Goal: Obtain resource: Download file/media

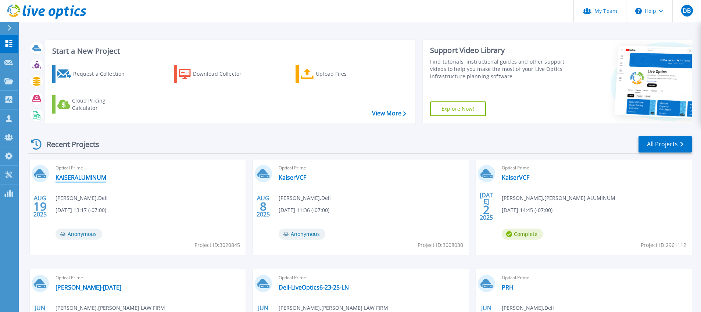
click at [93, 175] on link "KAISERALUMINUM" at bounding box center [80, 177] width 51 height 7
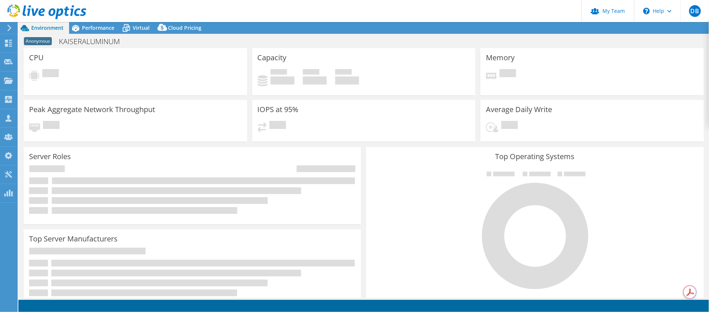
select select "USD"
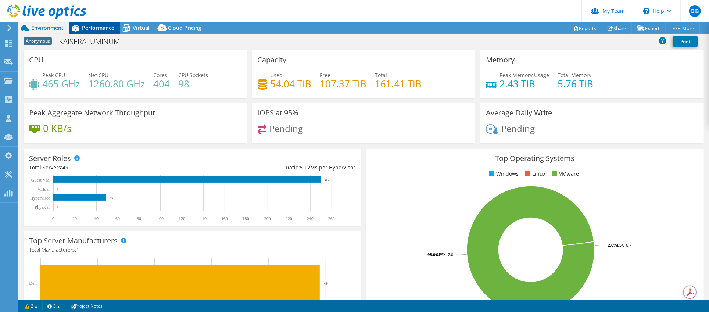
click at [105, 29] on span "Performance" at bounding box center [98, 27] width 32 height 7
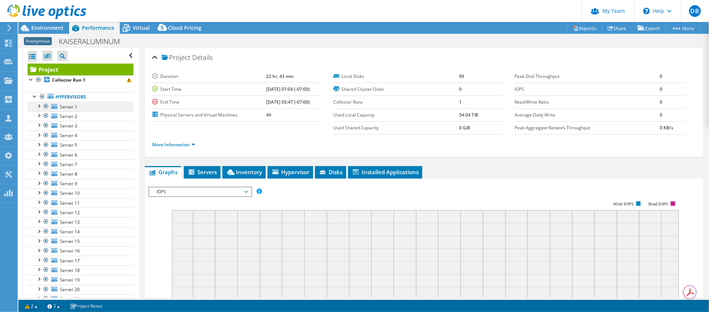
click at [42, 104] on div at bounding box center [45, 106] width 7 height 9
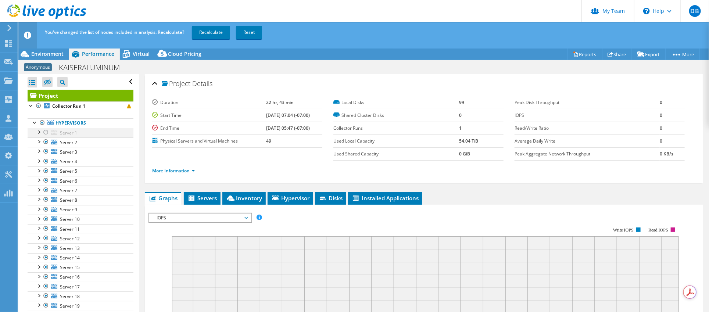
click at [40, 130] on div at bounding box center [38, 131] width 7 height 7
click at [58, 52] on span "Environment" at bounding box center [47, 53] width 32 height 7
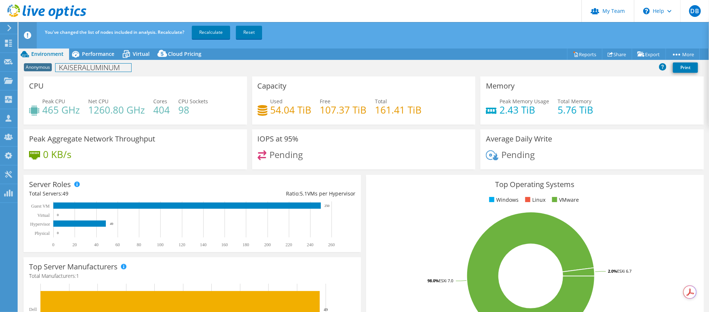
click at [104, 60] on div "Anonymous KAISERALUMINUM Print" at bounding box center [363, 68] width 690 height 17
click at [102, 54] on span "Performance" at bounding box center [98, 53] width 32 height 7
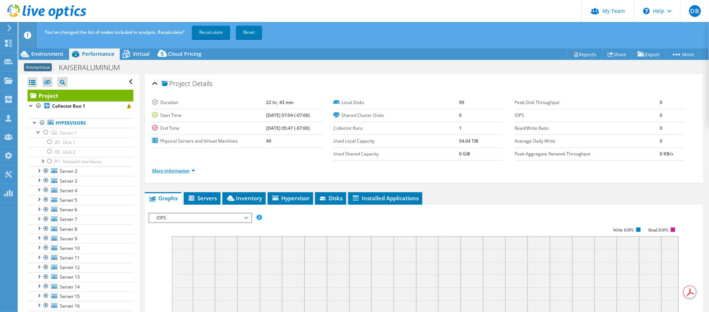
click at [186, 169] on link "More Information" at bounding box center [173, 171] width 43 height 6
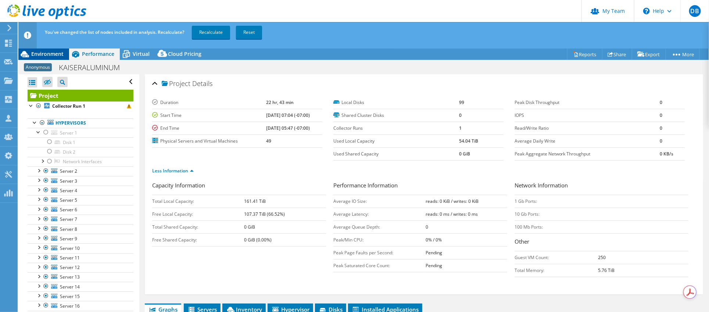
click at [39, 56] on span "Environment" at bounding box center [47, 53] width 32 height 7
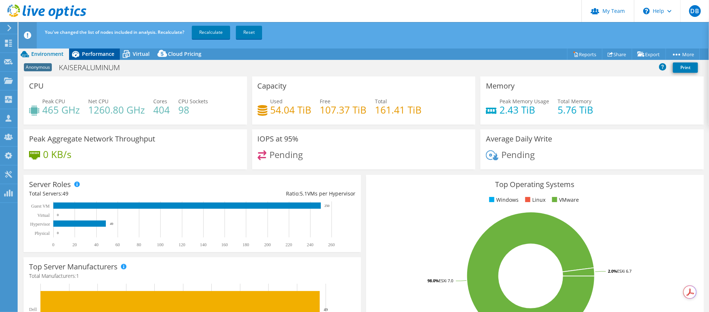
click at [104, 56] on span "Performance" at bounding box center [98, 53] width 32 height 7
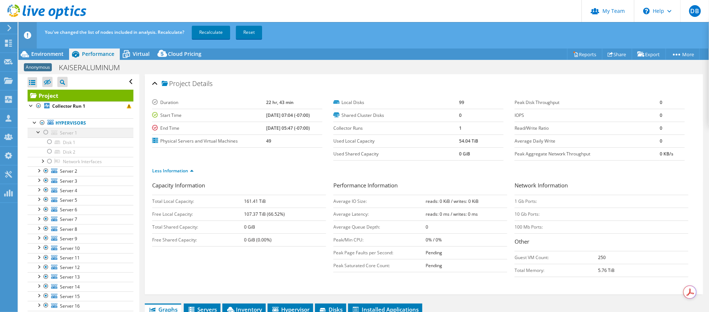
click at [46, 132] on div at bounding box center [45, 132] width 7 height 9
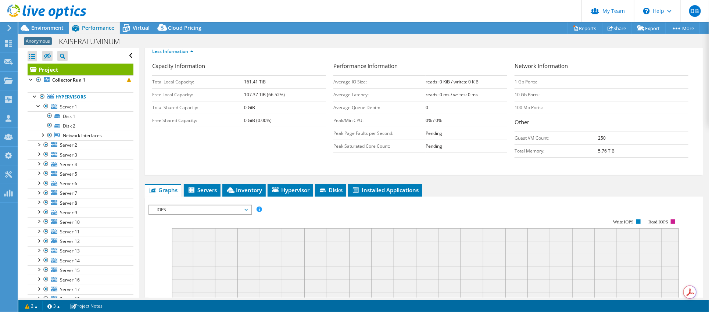
scroll to position [110, 0]
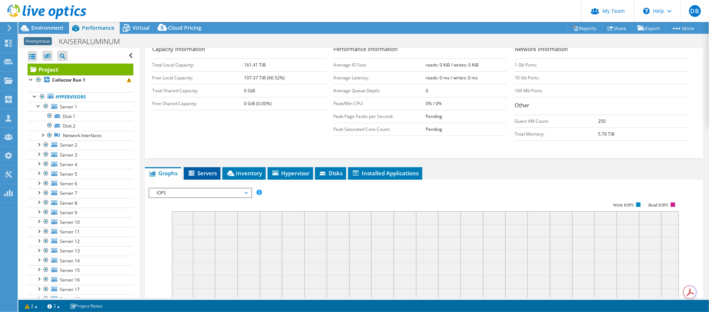
click at [206, 171] on span "Servers" at bounding box center [201, 172] width 29 height 7
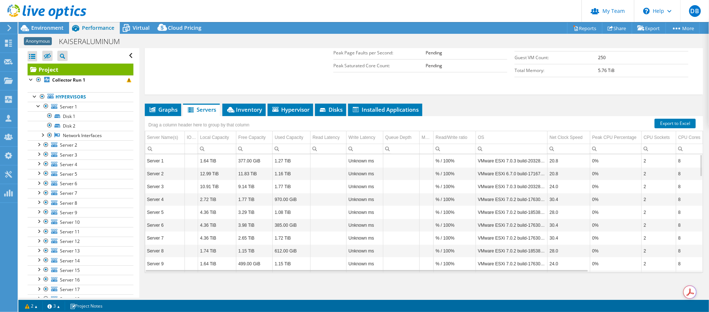
scroll to position [0, 0]
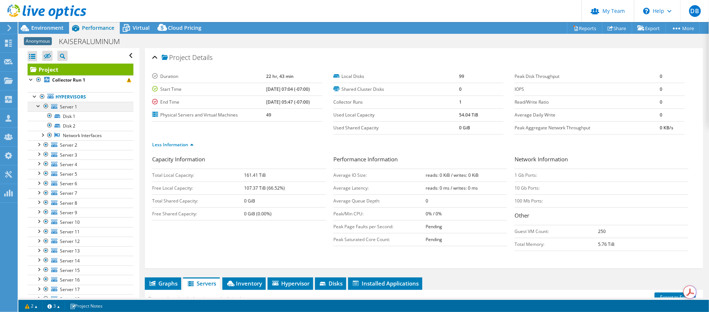
click at [40, 104] on div at bounding box center [38, 105] width 7 height 7
click at [60, 33] on div "Environment" at bounding box center [43, 28] width 51 height 12
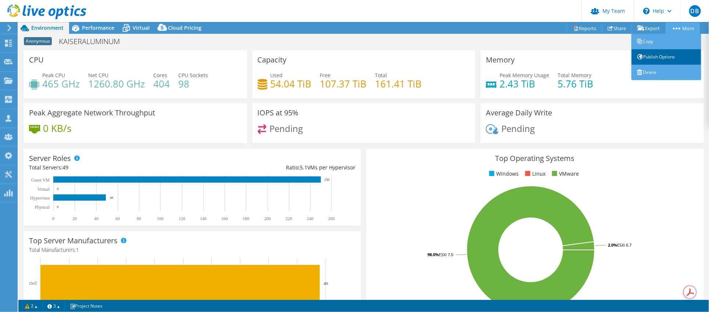
click at [656, 56] on link "Publish Options" at bounding box center [666, 56] width 70 height 15
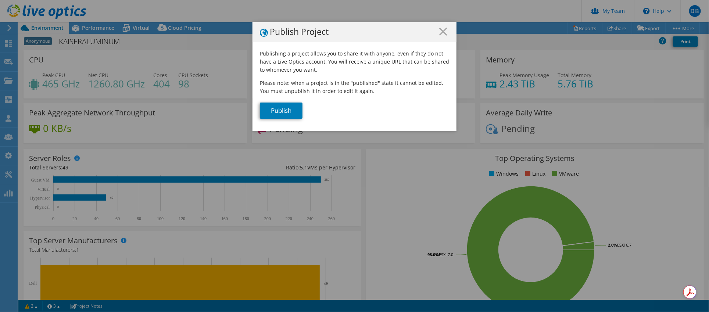
click at [446, 30] on div "Publish Project" at bounding box center [354, 32] width 204 height 20
click at [439, 33] on icon at bounding box center [443, 32] width 8 height 8
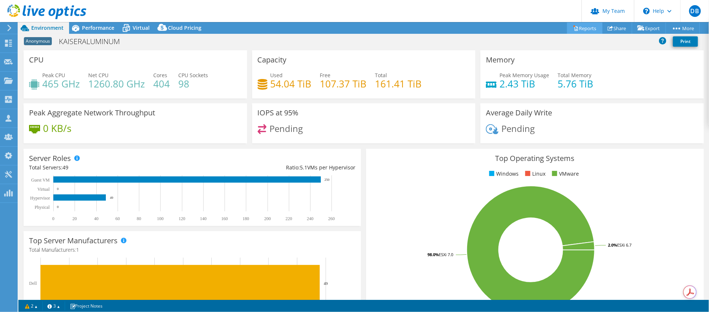
click at [582, 26] on link "Reports" at bounding box center [584, 27] width 35 height 11
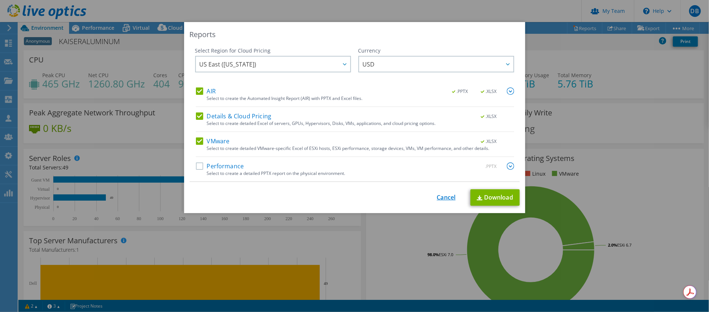
click at [443, 198] on link "Cancel" at bounding box center [446, 197] width 19 height 7
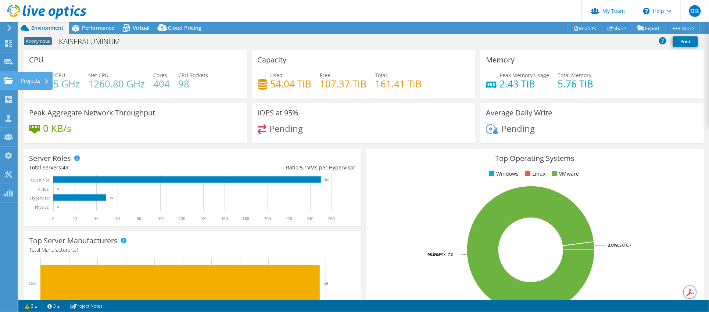
click at [6, 79] on icon at bounding box center [8, 80] width 9 height 7
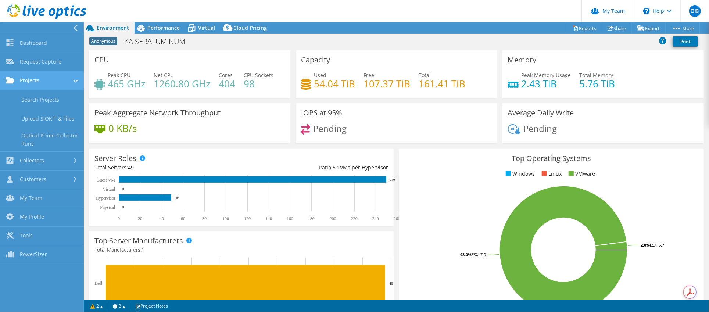
click at [42, 84] on link "Projects" at bounding box center [42, 81] width 84 height 19
click at [30, 81] on link "Projects" at bounding box center [42, 81] width 84 height 19
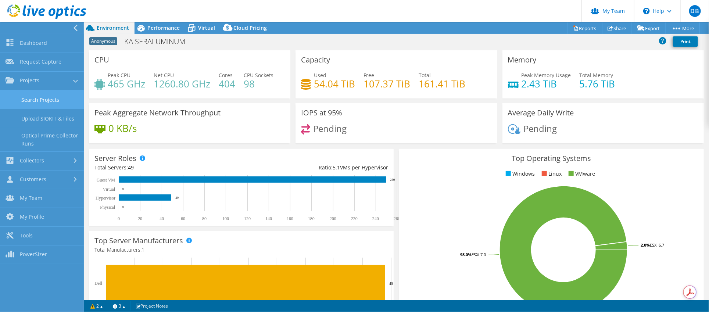
click at [26, 95] on link "Search Projects" at bounding box center [42, 99] width 84 height 19
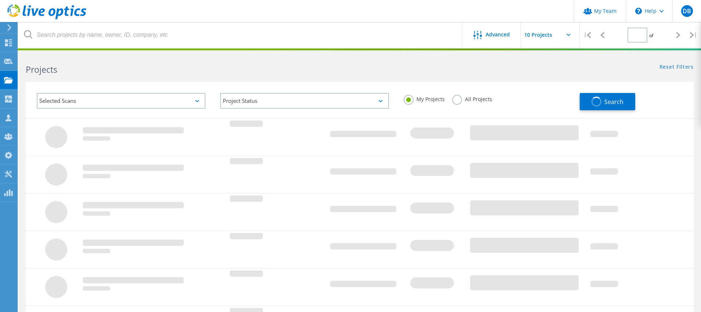
type input "1"
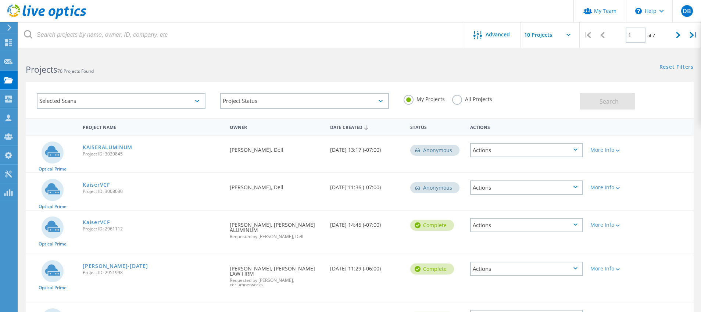
drag, startPoint x: 123, startPoint y: 153, endPoint x: 105, endPoint y: 154, distance: 17.6
click at [105, 154] on span "Project ID: 3020845" at bounding box center [153, 154] width 140 height 4
copy span "3020845"
click at [98, 146] on link "KAISERALUMINUM" at bounding box center [108, 147] width 50 height 5
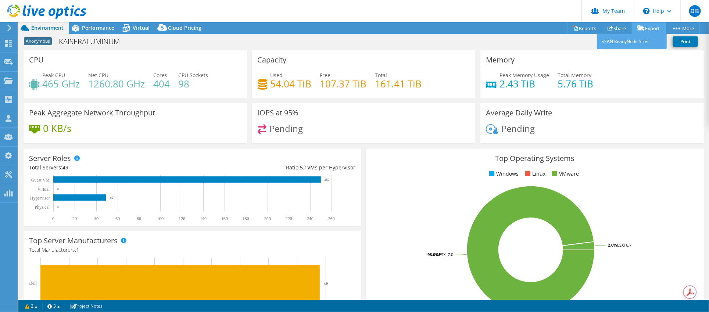
click at [648, 28] on link "Export" at bounding box center [649, 27] width 34 height 11
click at [579, 29] on link "Reports" at bounding box center [584, 27] width 35 height 11
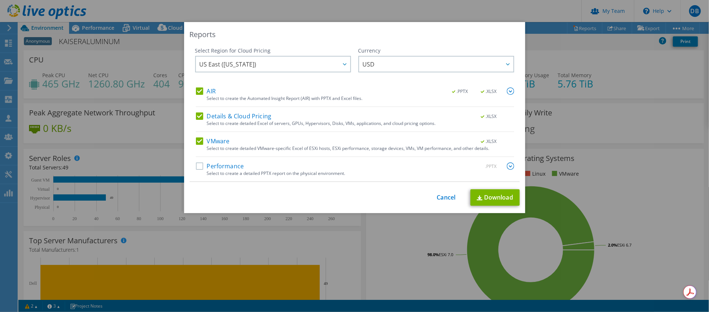
click at [197, 165] on label "Performance" at bounding box center [220, 165] width 48 height 7
click at [0, 0] on input "Performance" at bounding box center [0, 0] width 0 height 0
click at [507, 90] on img at bounding box center [510, 90] width 7 height 7
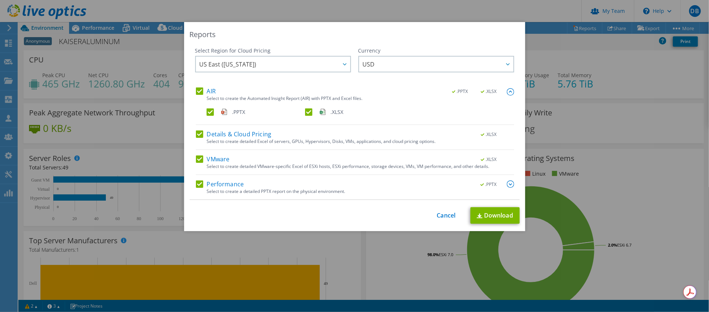
click at [507, 183] on img at bounding box center [510, 183] width 7 height 7
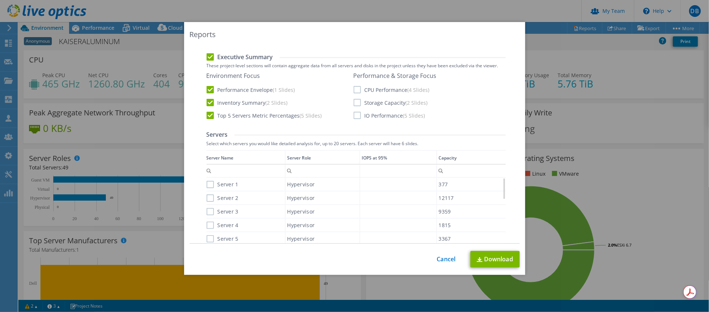
scroll to position [220, 0]
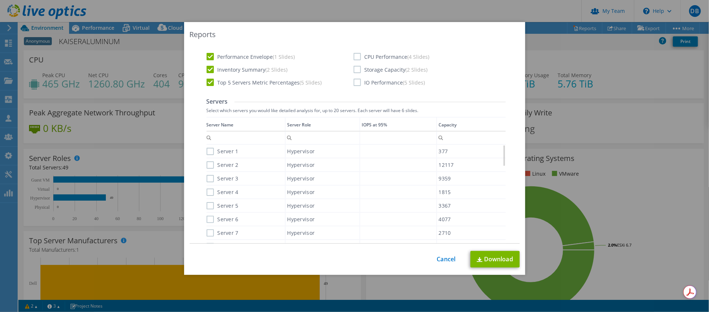
drag, startPoint x: 353, startPoint y: 54, endPoint x: 357, endPoint y: 73, distance: 19.0
click at [353, 54] on label "CPU Performance (4 Slides)" at bounding box center [391, 56] width 76 height 7
click at [0, 0] on input "CPU Performance (4 Slides)" at bounding box center [0, 0] width 0 height 0
click at [353, 69] on label "Storage Capacity (2 Slides)" at bounding box center [390, 69] width 74 height 7
click at [0, 0] on input "Storage Capacity (2 Slides)" at bounding box center [0, 0] width 0 height 0
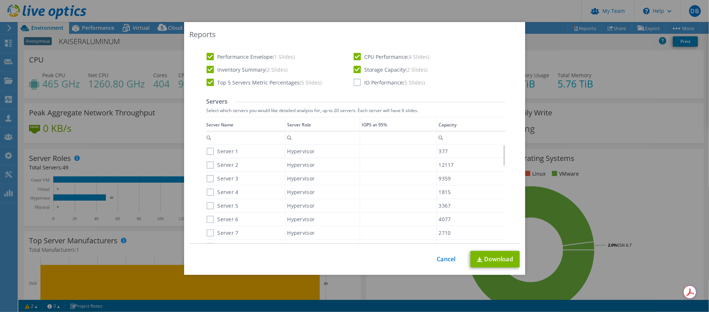
click at [354, 82] on label "IO Performance (5 Slides)" at bounding box center [389, 82] width 72 height 7
click at [0, 0] on input "IO Performance (5 Slides)" at bounding box center [0, 0] width 0 height 0
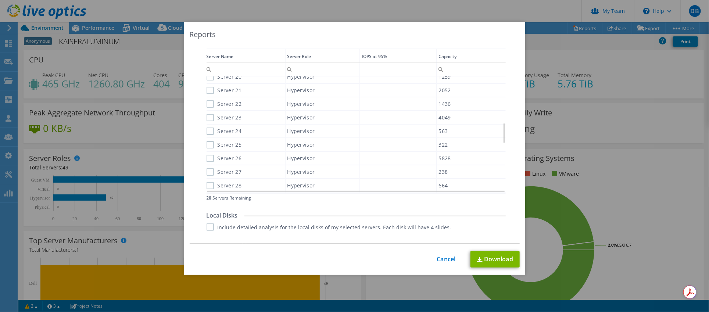
scroll to position [343, 0]
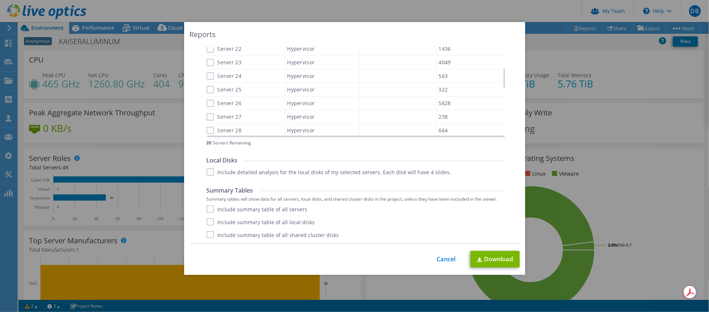
click at [206, 206] on label "Include summary table of all servers" at bounding box center [256, 208] width 101 height 7
click at [0, 0] on input "Include summary table of all servers" at bounding box center [0, 0] width 0 height 0
click at [206, 224] on label "Include summary table of all local disks" at bounding box center [260, 221] width 108 height 7
click at [0, 0] on input "Include summary table of all local disks" at bounding box center [0, 0] width 0 height 0
click at [206, 231] on label "Include summary table of all shared cluster disks" at bounding box center [272, 234] width 133 height 7
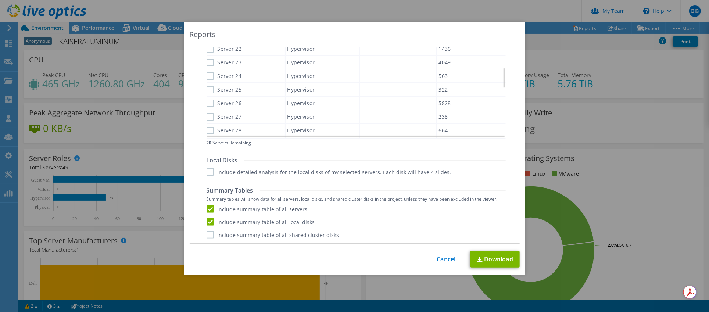
click at [0, 0] on input "Include summary table of all shared cluster disks" at bounding box center [0, 0] width 0 height 0
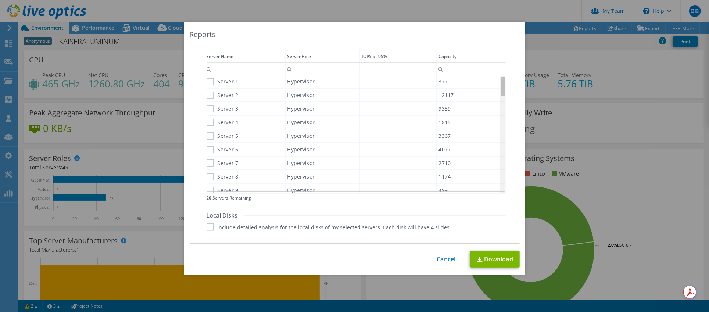
scroll to position [0, 0]
drag, startPoint x: 500, startPoint y: 156, endPoint x: 514, endPoint y: 79, distance: 78.1
click at [514, 79] on body "DB Partner Team Admin [PERSON_NAME] [EMAIL_ADDRESS][DOMAIN_NAME] ceriumnetworks…" at bounding box center [354, 156] width 709 height 312
drag, startPoint x: 500, startPoint y: 87, endPoint x: 483, endPoint y: 81, distance: 17.1
click at [483, 81] on body "DB Partner Team Admin [PERSON_NAME] [EMAIL_ADDRESS][DOMAIN_NAME] ceriumnetworks…" at bounding box center [354, 156] width 709 height 312
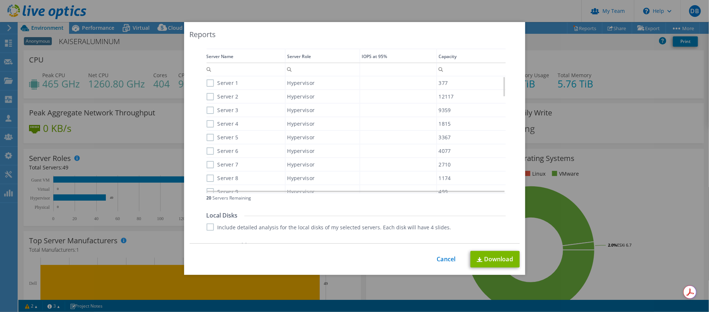
click at [207, 80] on label "Server 1" at bounding box center [222, 82] width 32 height 7
click at [0, 0] on input "Server 1" at bounding box center [0, 0] width 0 height 0
click at [206, 96] on label "Server 2" at bounding box center [222, 96] width 32 height 7
click at [0, 0] on input "Server 2" at bounding box center [0, 0] width 0 height 0
click at [206, 109] on label "Server 3" at bounding box center [222, 110] width 32 height 7
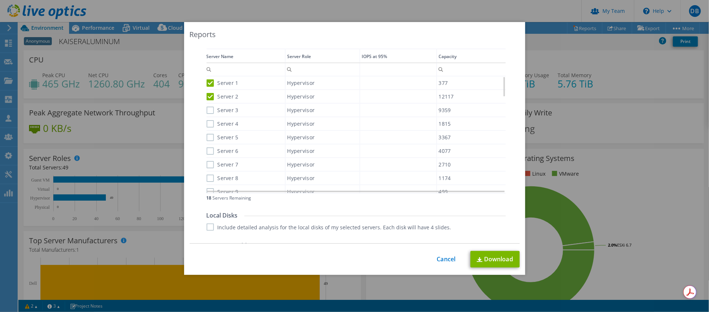
click at [0, 0] on input "Server 3" at bounding box center [0, 0] width 0 height 0
drag, startPoint x: 207, startPoint y: 124, endPoint x: 204, endPoint y: 134, distance: 10.6
click at [206, 125] on label "Server 4" at bounding box center [222, 123] width 32 height 7
click at [0, 0] on input "Server 4" at bounding box center [0, 0] width 0 height 0
click at [206, 137] on label "Server 5" at bounding box center [222, 137] width 32 height 7
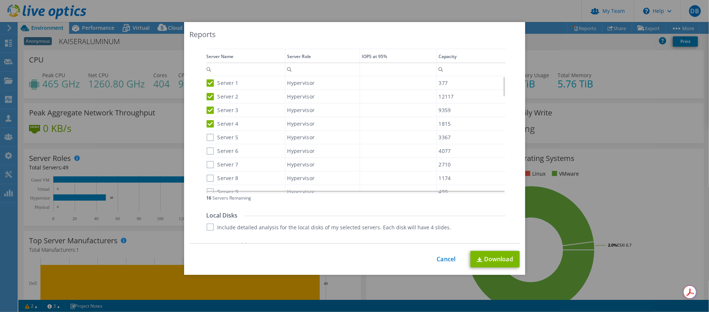
click at [0, 0] on input "Server 5" at bounding box center [0, 0] width 0 height 0
drag, startPoint x: 205, startPoint y: 148, endPoint x: 209, endPoint y: 170, distance: 22.4
click at [206, 149] on label "Server 6" at bounding box center [222, 150] width 32 height 7
click at [0, 0] on input "Server 6" at bounding box center [0, 0] width 0 height 0
click at [206, 161] on label "Server 7" at bounding box center [222, 164] width 32 height 7
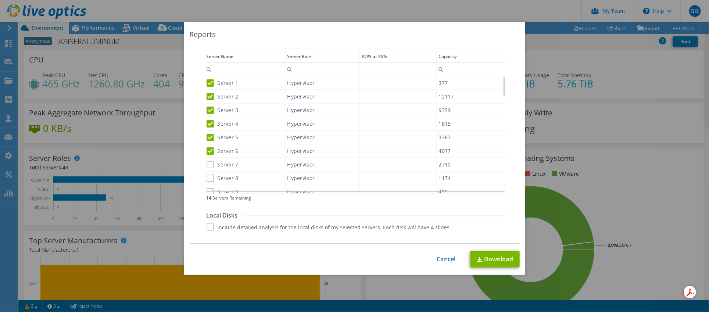
click at [0, 0] on input "Server 7" at bounding box center [0, 0] width 0 height 0
click at [208, 175] on label "Server 8" at bounding box center [222, 178] width 32 height 7
click at [0, 0] on input "Server 8" at bounding box center [0, 0] width 0 height 0
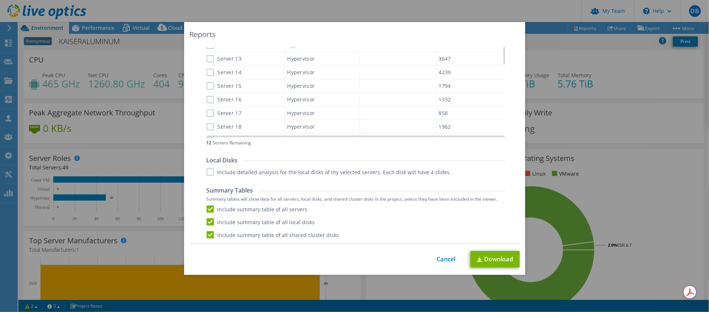
click at [208, 55] on label "Server 13" at bounding box center [223, 58] width 35 height 7
click at [0, 0] on input "Server 13" at bounding box center [0, 0] width 0 height 0
click at [206, 71] on label "Server 14" at bounding box center [223, 72] width 35 height 7
click at [0, 0] on input "Server 14" at bounding box center [0, 0] width 0 height 0
click at [206, 84] on label "Server 15" at bounding box center [223, 85] width 35 height 7
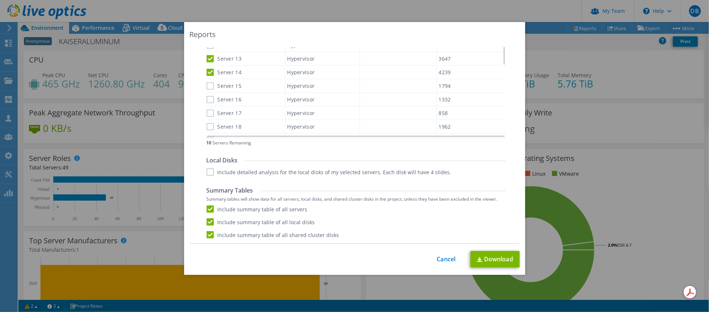
click at [0, 0] on input "Server 15" at bounding box center [0, 0] width 0 height 0
click at [206, 97] on label "Server 16" at bounding box center [223, 99] width 35 height 7
click at [0, 0] on input "Server 16" at bounding box center [0, 0] width 0 height 0
click at [207, 110] on label "Server 17" at bounding box center [223, 112] width 35 height 7
click at [0, 0] on input "Server 17" at bounding box center [0, 0] width 0 height 0
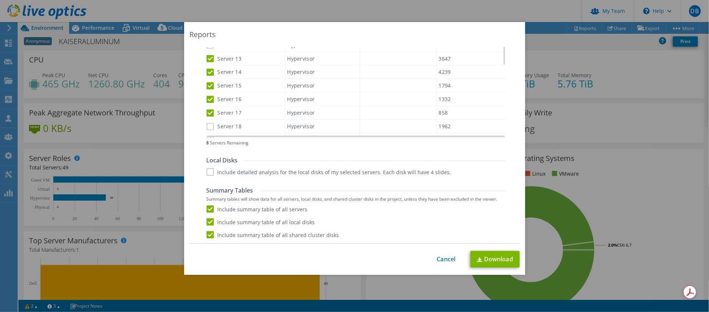
scroll to position [133, 0]
click at [206, 122] on label "Server 18" at bounding box center [223, 125] width 35 height 7
click at [0, 0] on input "Server 18" at bounding box center [0, 0] width 0 height 0
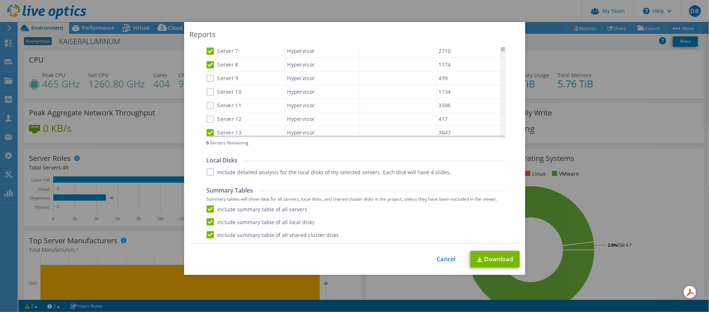
drag, startPoint x: 500, startPoint y: 55, endPoint x: 501, endPoint y: 39, distance: 16.2
click at [501, 39] on body "DB Partner Team Admin [PERSON_NAME] [EMAIL_ADDRESS][DOMAIN_NAME] ceriumnetworks…" at bounding box center [354, 156] width 709 height 312
click at [206, 78] on label "Server 9" at bounding box center [222, 78] width 32 height 7
click at [0, 0] on input "Server 9" at bounding box center [0, 0] width 0 height 0
click at [206, 88] on label "Server 10" at bounding box center [223, 91] width 35 height 7
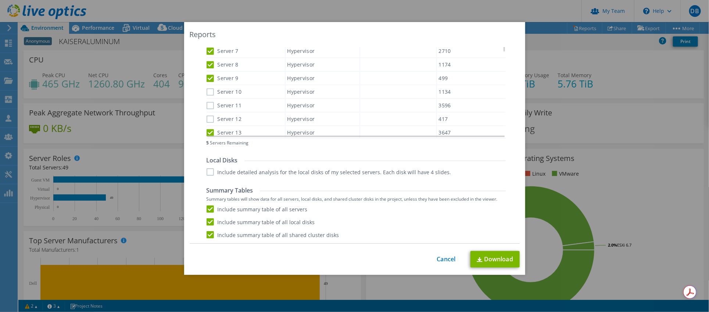
click at [0, 0] on input "Server 10" at bounding box center [0, 0] width 0 height 0
click at [206, 104] on label "Server 11" at bounding box center [223, 104] width 35 height 7
click at [0, 0] on input "Server 11" at bounding box center [0, 0] width 0 height 0
click at [206, 115] on label "Server 12" at bounding box center [223, 118] width 35 height 7
click at [0, 0] on input "Server 12" at bounding box center [0, 0] width 0 height 0
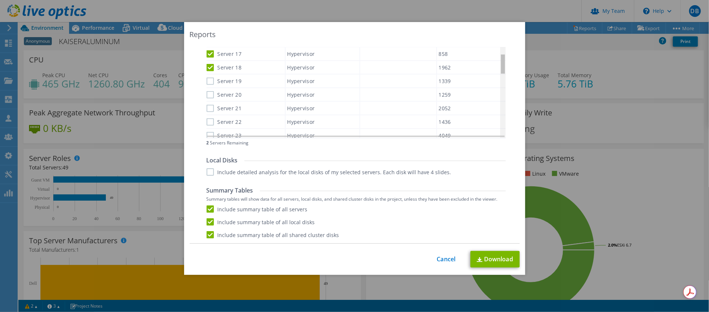
scroll to position [198, 0]
drag, startPoint x: 499, startPoint y: 55, endPoint x: 501, endPoint y: 71, distance: 16.2
click at [501, 71] on body "DB Partner Team Admin [PERSON_NAME] [EMAIL_ADDRESS][DOMAIN_NAME] ceriumnetworks…" at bounding box center [354, 156] width 709 height 312
click at [206, 71] on label "Server 19" at bounding box center [223, 74] width 35 height 7
click at [0, 0] on input "Server 19" at bounding box center [0, 0] width 0 height 0
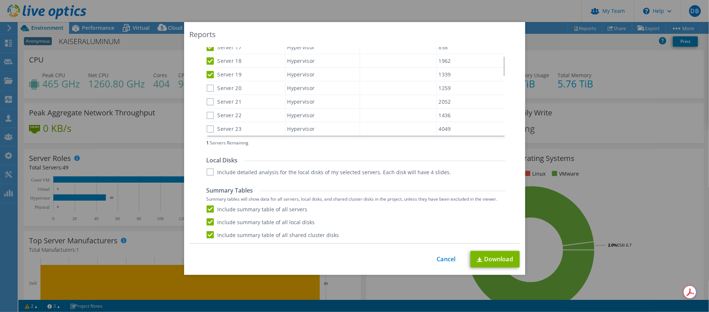
click at [206, 84] on label "Server 20" at bounding box center [223, 87] width 35 height 7
click at [0, 0] on input "Server 20" at bounding box center [0, 0] width 0 height 0
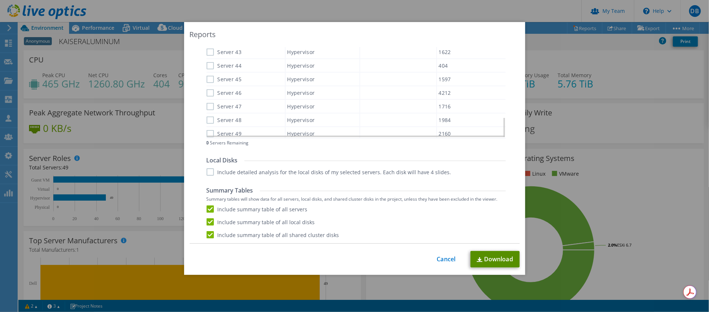
click at [489, 257] on link "Download" at bounding box center [494, 259] width 49 height 17
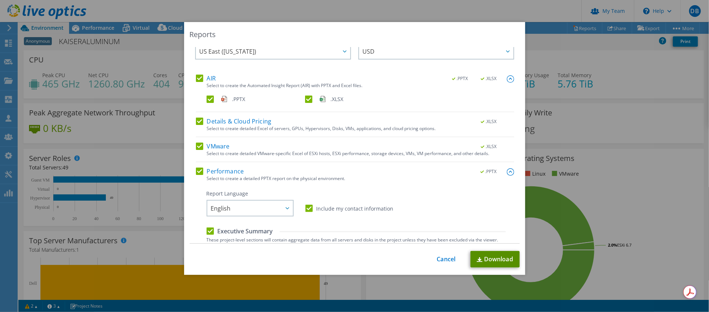
scroll to position [0, 0]
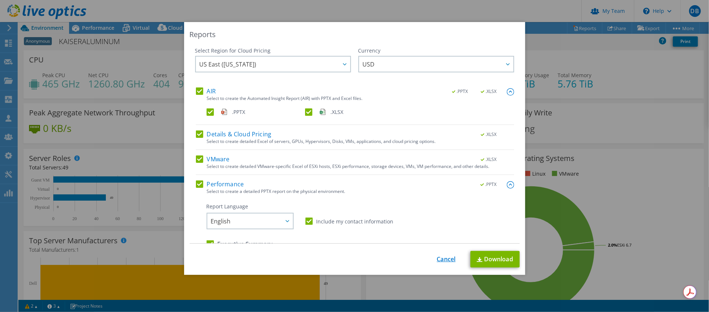
click at [441, 257] on link "Cancel" at bounding box center [446, 259] width 19 height 7
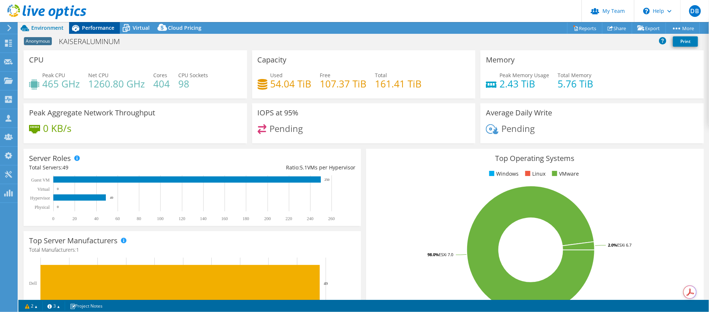
click at [105, 28] on span "Performance" at bounding box center [98, 27] width 32 height 7
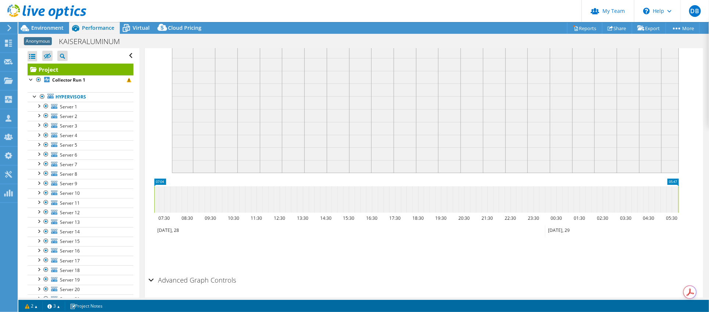
scroll to position [55, 0]
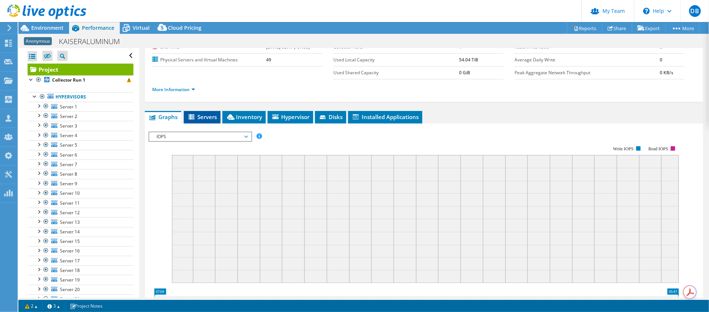
click at [210, 116] on span "Servers" at bounding box center [201, 116] width 29 height 7
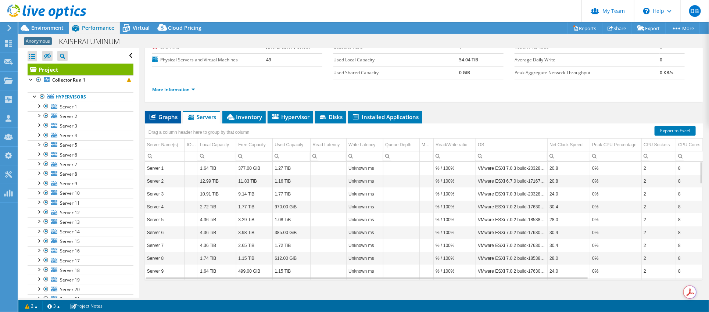
click at [163, 117] on span "Graphs" at bounding box center [162, 116] width 29 height 7
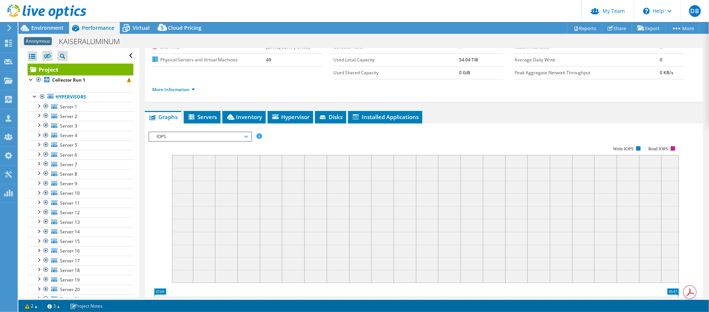
click at [247, 135] on span "IOPS" at bounding box center [200, 136] width 94 height 9
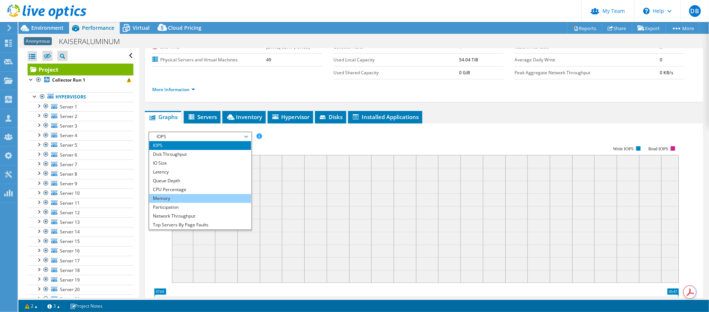
click at [202, 199] on li "Memory" at bounding box center [200, 198] width 102 height 9
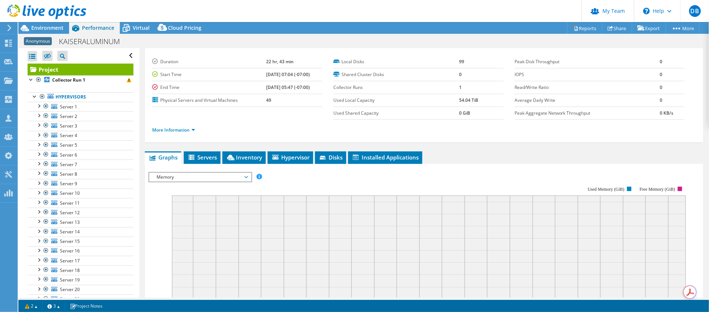
scroll to position [0, 0]
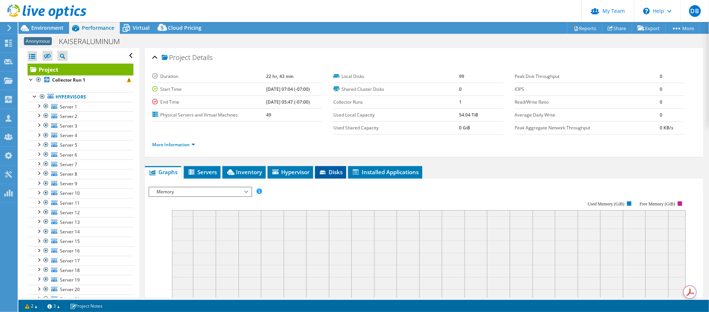
click at [328, 170] on span "Disks" at bounding box center [331, 171] width 24 height 7
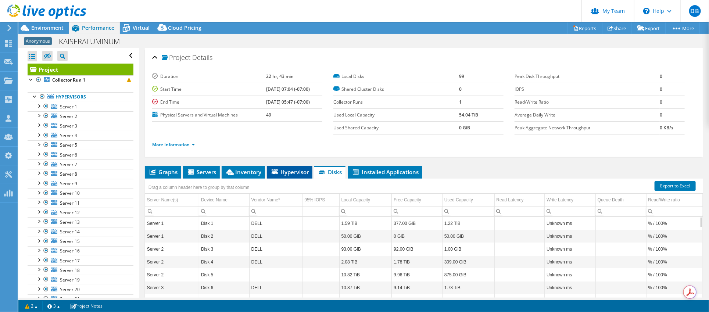
click at [287, 170] on span "Hypervisor" at bounding box center [289, 171] width 38 height 7
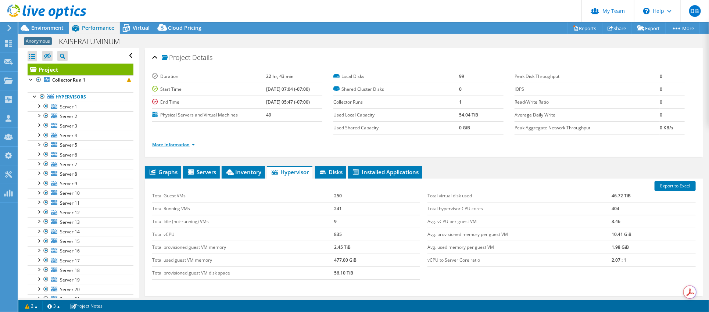
click at [194, 143] on link "More Information" at bounding box center [173, 144] width 43 height 6
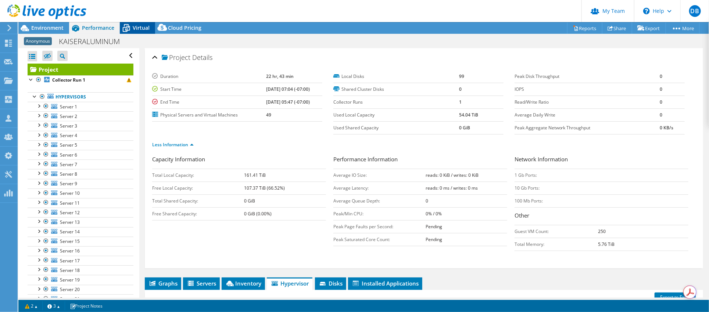
click at [143, 28] on span "Virtual" at bounding box center [141, 27] width 17 height 7
